Goal: Obtain resource: Download file/media

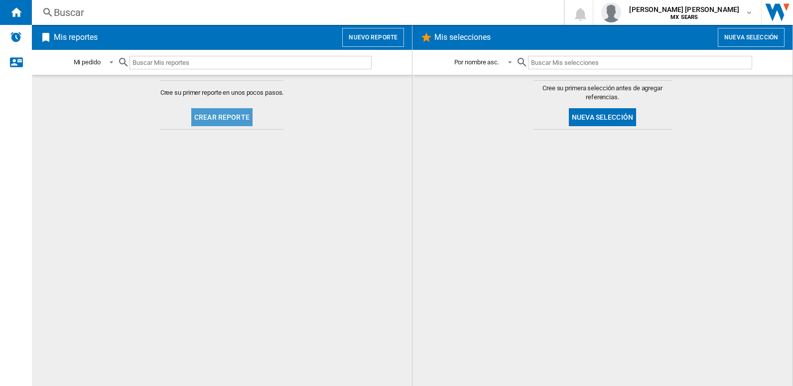
click at [240, 118] on button "Crear reporte" at bounding box center [221, 117] width 61 height 18
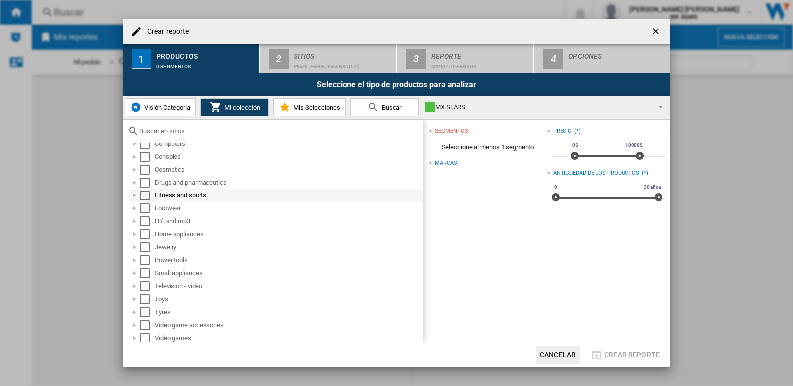
scroll to position [52, 0]
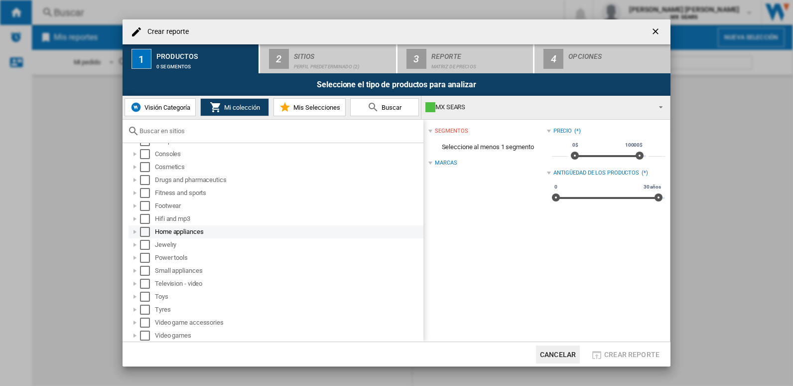
click at [136, 231] on div at bounding box center [135, 232] width 10 height 10
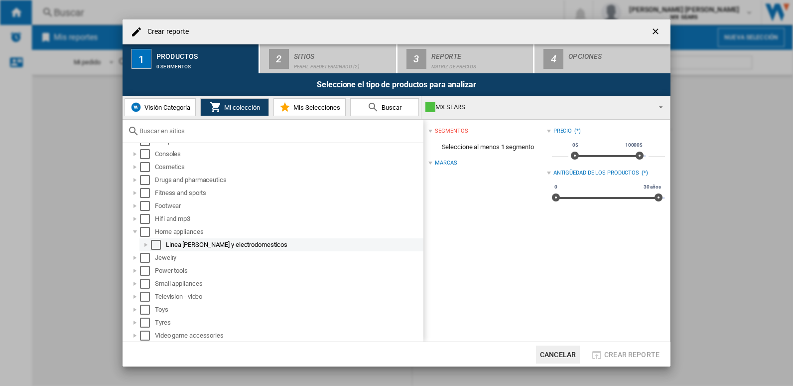
click at [144, 245] on div at bounding box center [146, 245] width 10 height 10
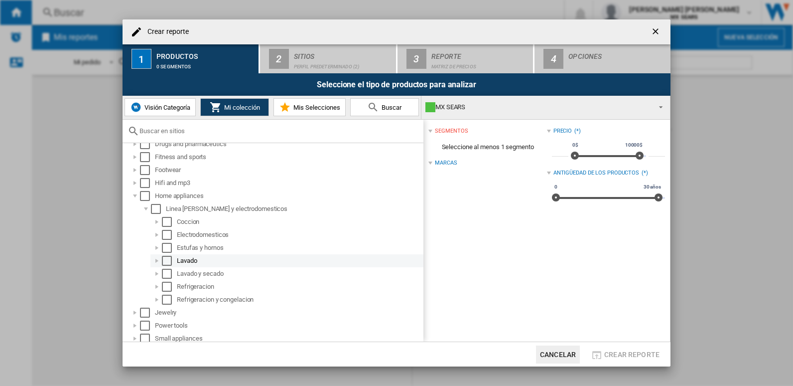
scroll to position [102, 0]
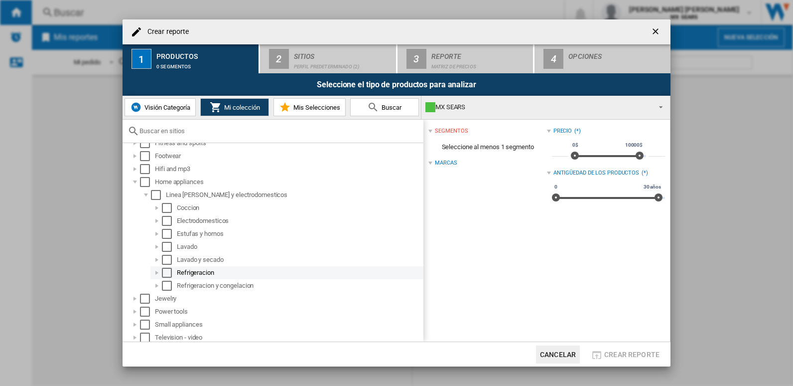
click at [167, 272] on div "Select" at bounding box center [167, 272] width 10 height 10
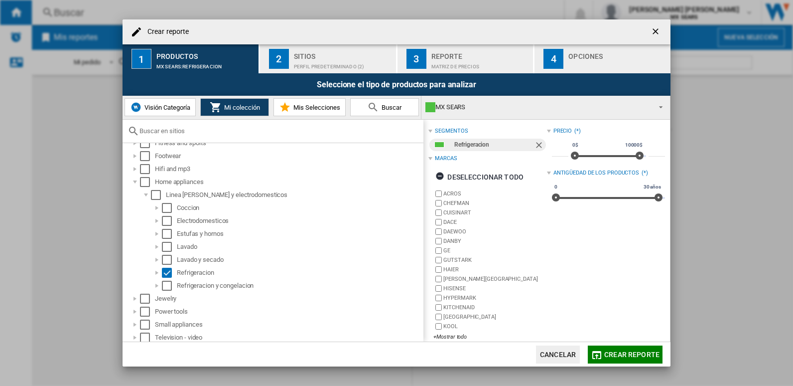
click at [645, 356] on span "Crear reporte" at bounding box center [631, 354] width 55 height 8
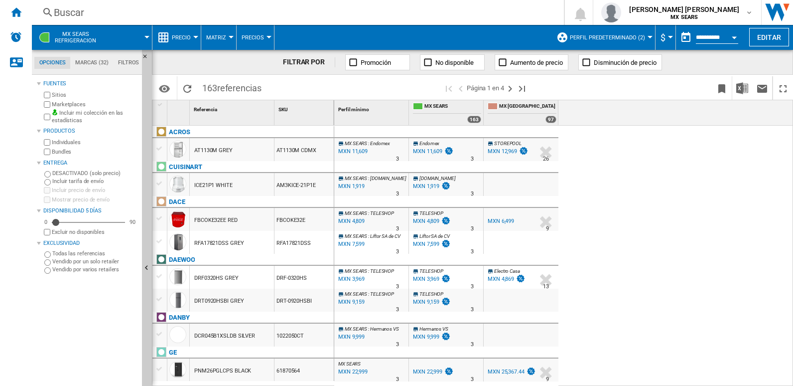
click at [667, 34] on button "$" at bounding box center [665, 37] width 10 height 25
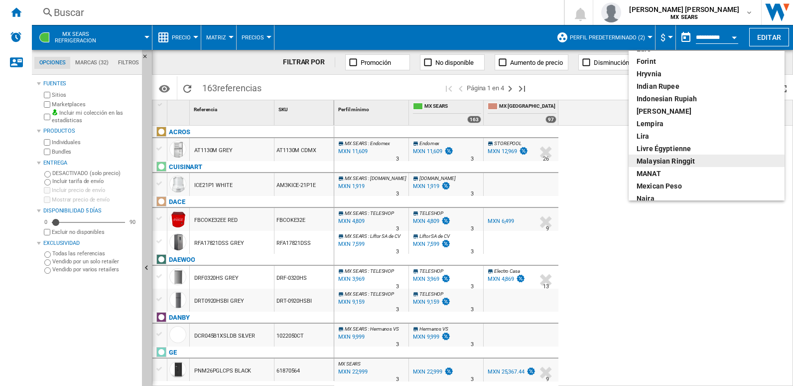
scroll to position [249, 0]
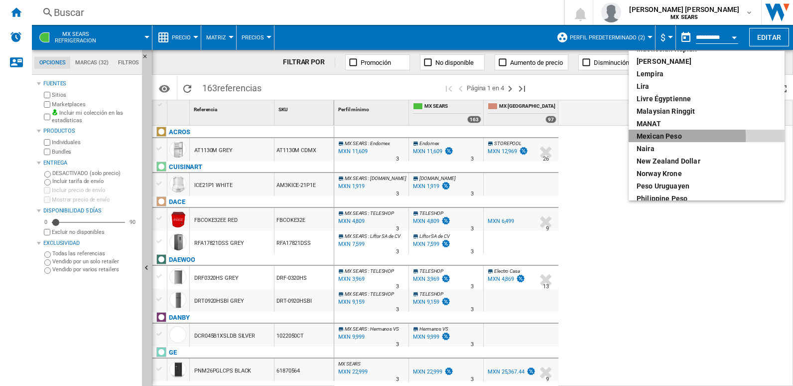
click at [671, 137] on div "Mexican peso" at bounding box center [707, 136] width 140 height 10
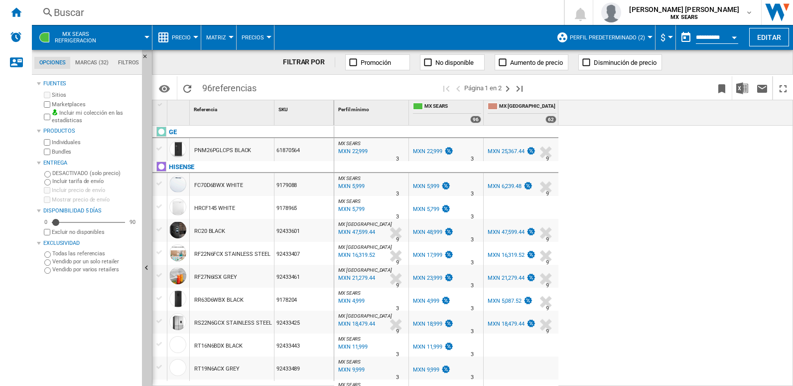
click at [666, 35] on button "$" at bounding box center [665, 37] width 10 height 25
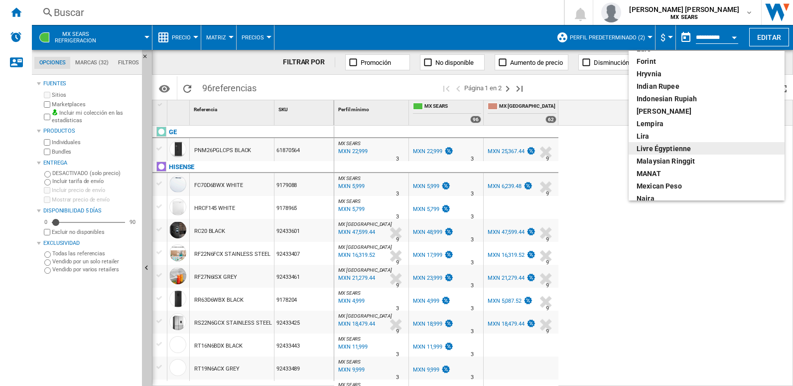
scroll to position [249, 0]
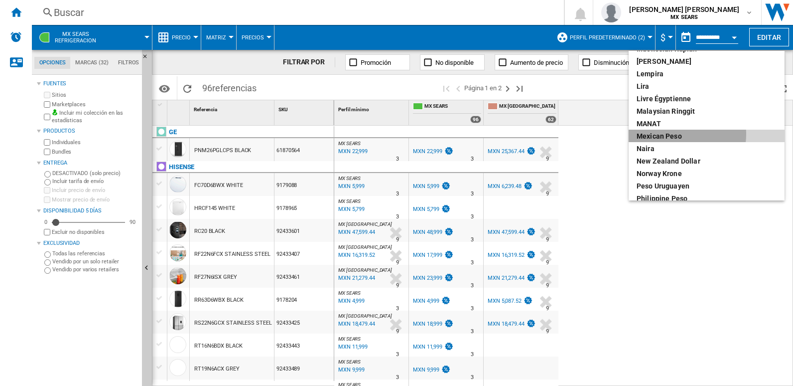
click at [679, 134] on div "Mexican peso" at bounding box center [707, 136] width 140 height 10
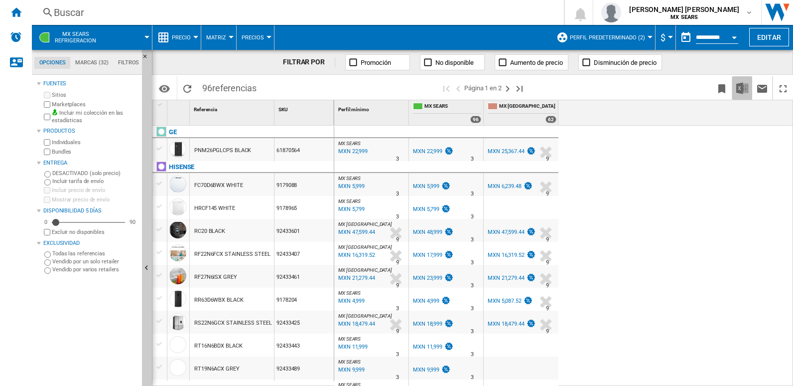
click at [743, 89] on img "Descargar en Excel" at bounding box center [742, 88] width 12 height 12
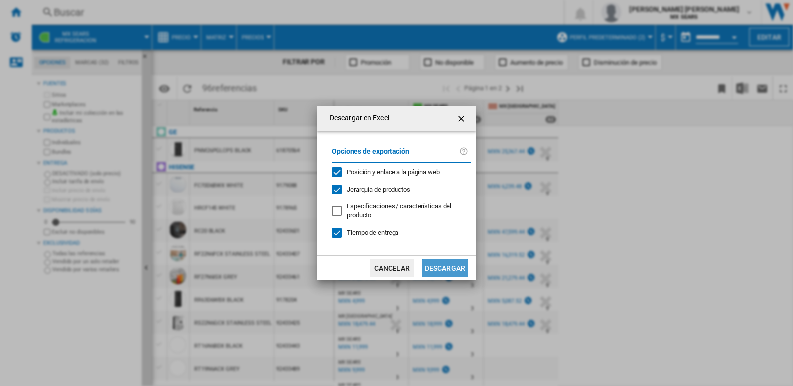
click at [452, 268] on button "Descargar" at bounding box center [445, 268] width 46 height 18
